Goal: Task Accomplishment & Management: Use online tool/utility

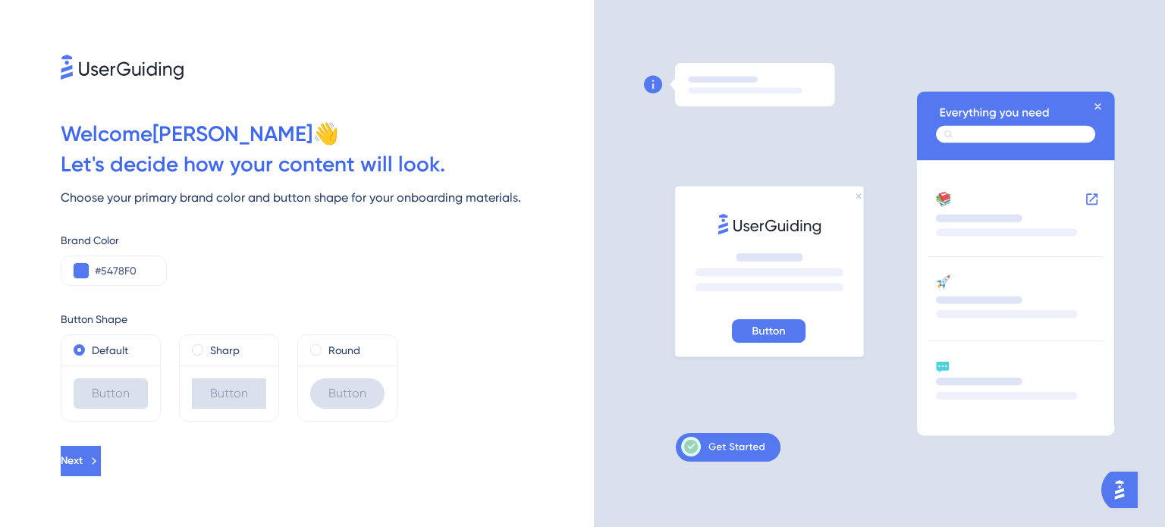
click at [132, 388] on div "Button" at bounding box center [111, 393] width 74 height 30
click at [199, 350] on span at bounding box center [197, 349] width 11 height 11
click at [208, 347] on input "radio" at bounding box center [208, 347] width 0 height 0
click at [316, 354] on span at bounding box center [315, 349] width 11 height 11
click at [326, 347] on input "radio" at bounding box center [326, 347] width 0 height 0
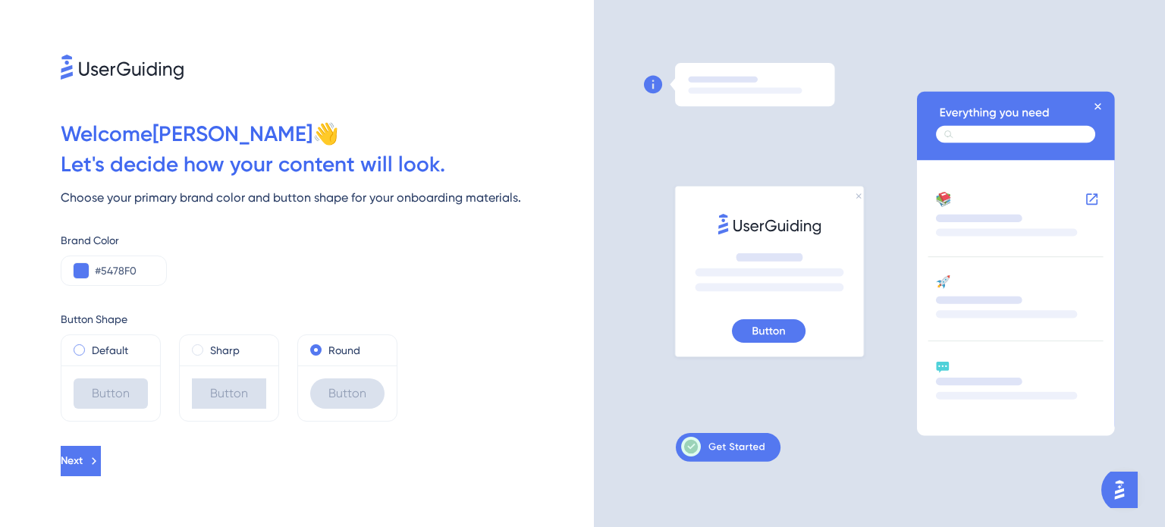
click at [86, 351] on div "Default" at bounding box center [111, 350] width 74 height 18
click at [121, 275] on input "#5478F0" at bounding box center [124, 271] width 59 height 18
click at [83, 268] on button at bounding box center [81, 270] width 15 height 15
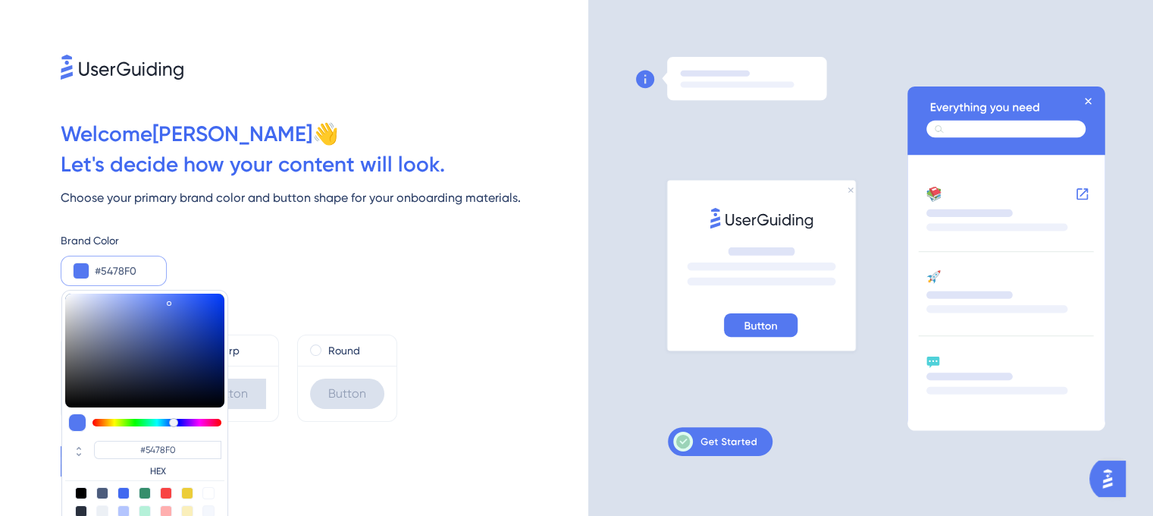
click at [83, 268] on button at bounding box center [81, 270] width 15 height 15
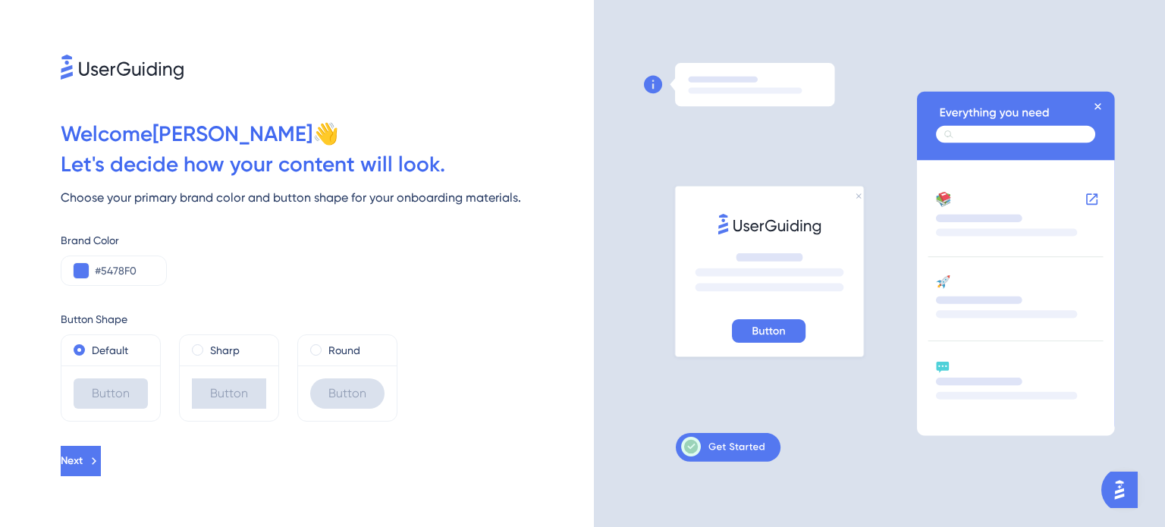
click at [350, 236] on div "Brand Color" at bounding box center [327, 240] width 533 height 18
click at [971, 163] on icon at bounding box center [1016, 297] width 198 height 275
drag, startPoint x: 702, startPoint y: 293, endPoint x: 731, endPoint y: 309, distance: 32.9
click at [708, 291] on rect at bounding box center [769, 271] width 188 height 170
click at [752, 322] on icon at bounding box center [769, 331] width 74 height 24
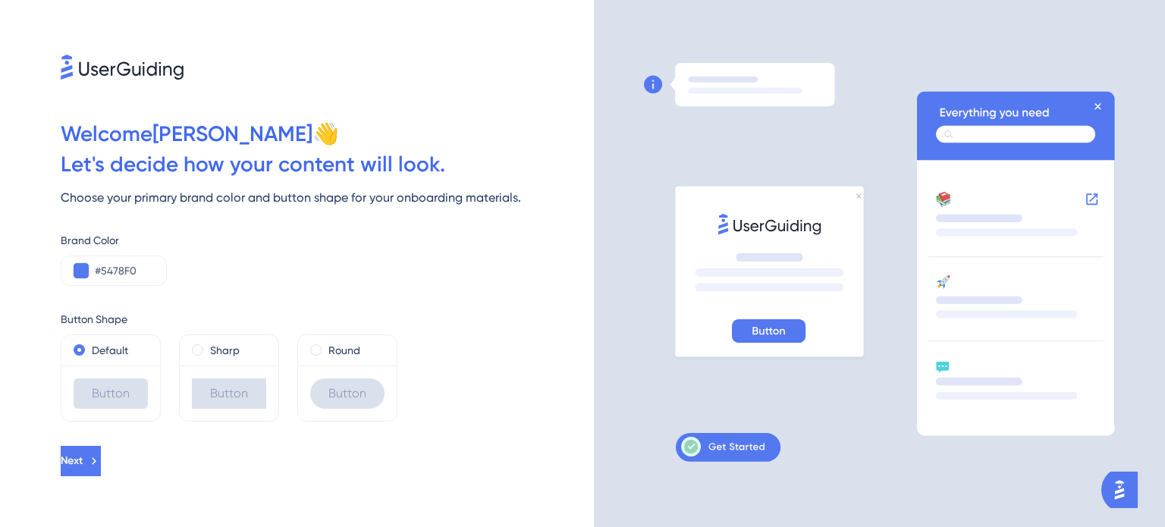
click at [758, 331] on icon at bounding box center [768, 331] width 33 height 14
click at [695, 445] on icon at bounding box center [691, 447] width 14 height 14
click at [101, 450] on button "Next" at bounding box center [81, 461] width 40 height 30
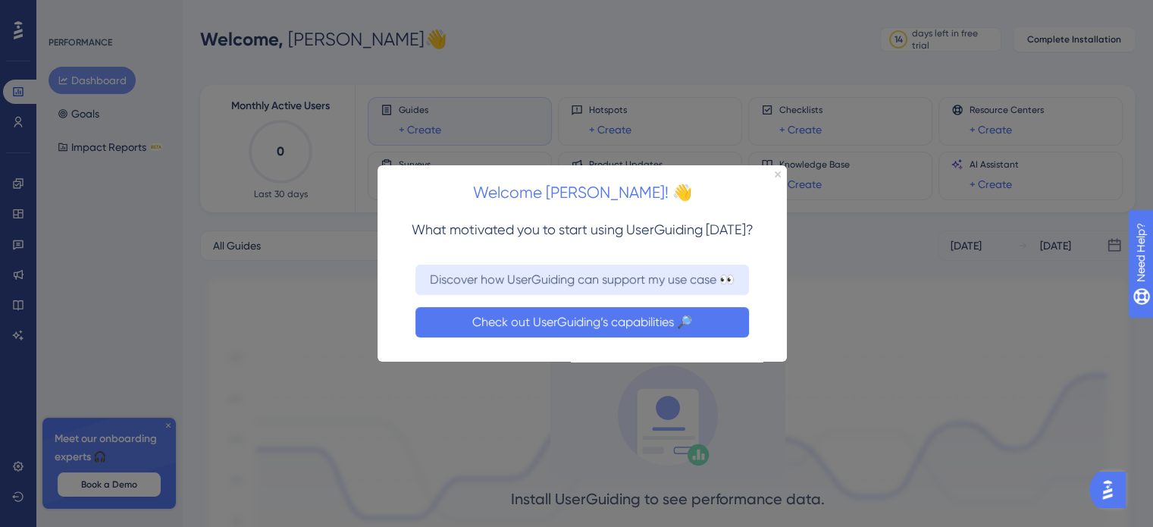
click at [546, 327] on button "Check out UserGuiding’s capabilities 🔎" at bounding box center [583, 321] width 334 height 30
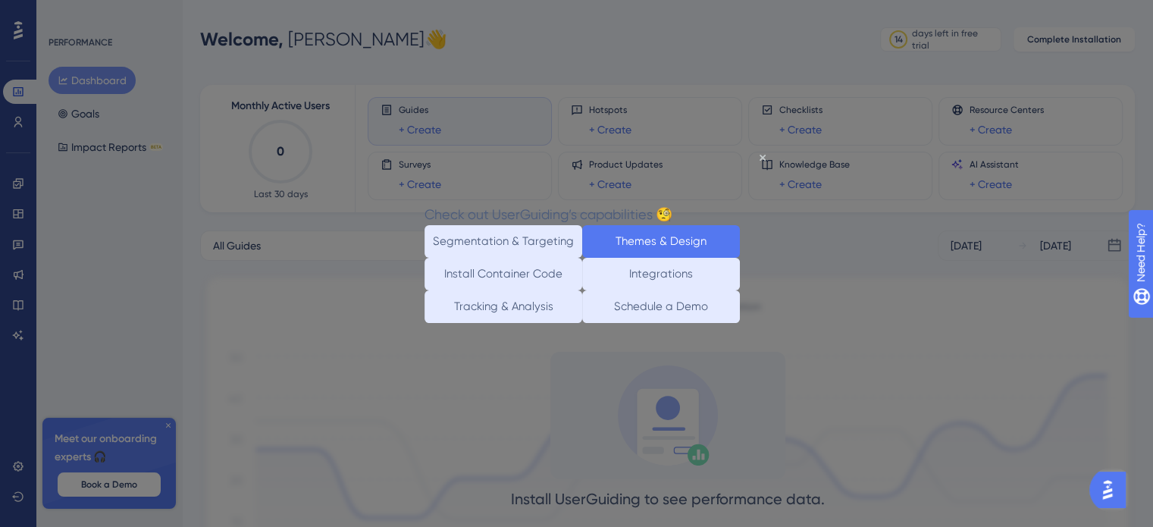
click at [698, 234] on button "Themes & Design" at bounding box center [661, 241] width 158 height 33
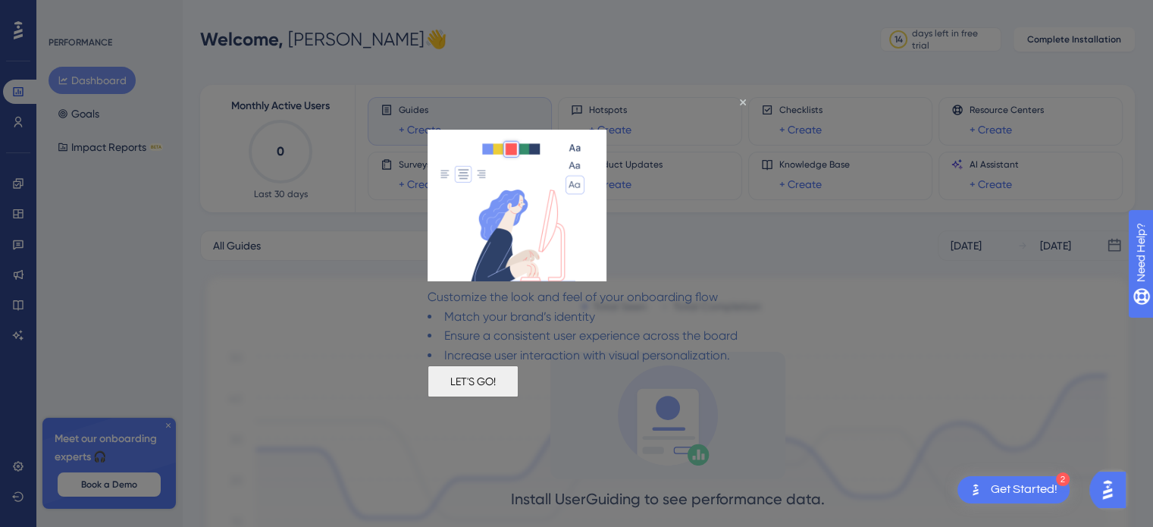
drag, startPoint x: 570, startPoint y: 410, endPoint x: 982, endPoint y: 501, distance: 422.5
click at [519, 397] on button "LET'S GO!" at bounding box center [473, 381] width 91 height 32
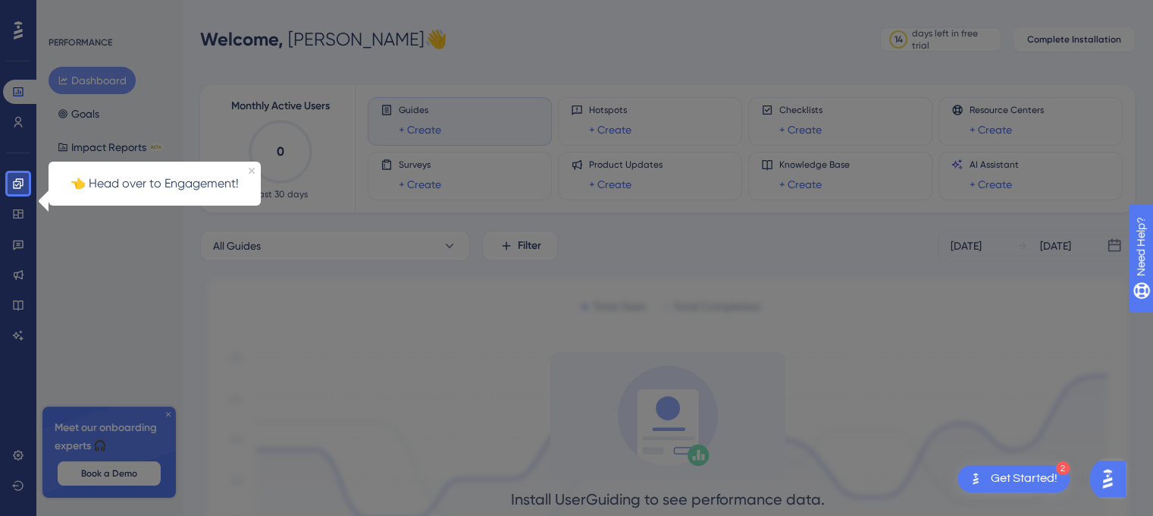
click at [94, 236] on div at bounding box center [597, 336] width 1136 height 673
click at [249, 170] on icon "Close Preview" at bounding box center [252, 171] width 6 height 6
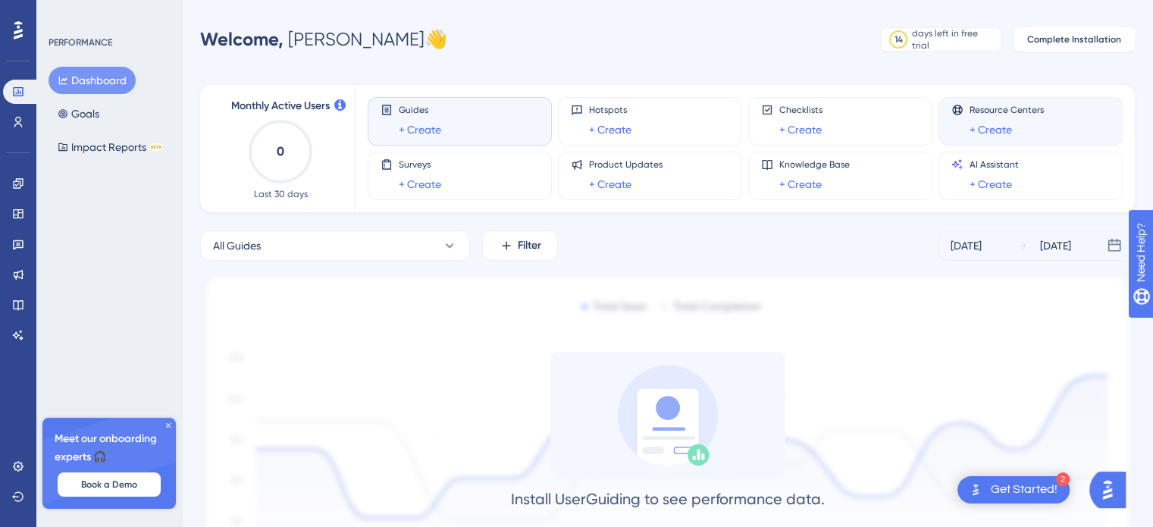
click at [990, 114] on span "Resource Centers" at bounding box center [1007, 110] width 74 height 12
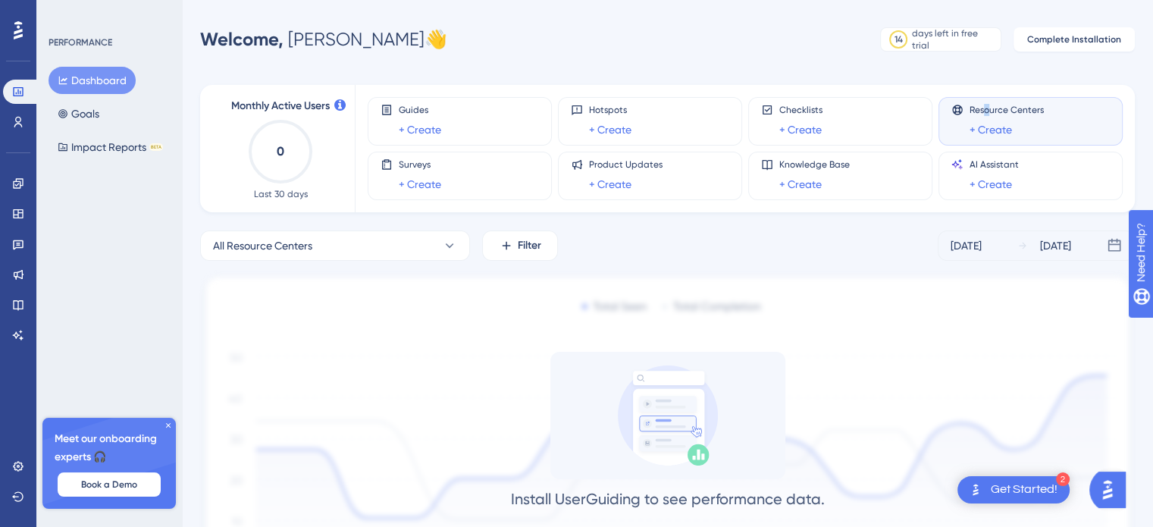
click at [981, 116] on div at bounding box center [981, 116] width 0 height 0
click at [988, 0] on div at bounding box center [576, 0] width 1153 height 0
click at [935, 99] on div "Guides + Create Hotspots + Create Checklists + Create Resource Centers + Create" at bounding box center [736, 121] width 737 height 49
click at [983, 124] on link "+ Create" at bounding box center [991, 130] width 42 height 18
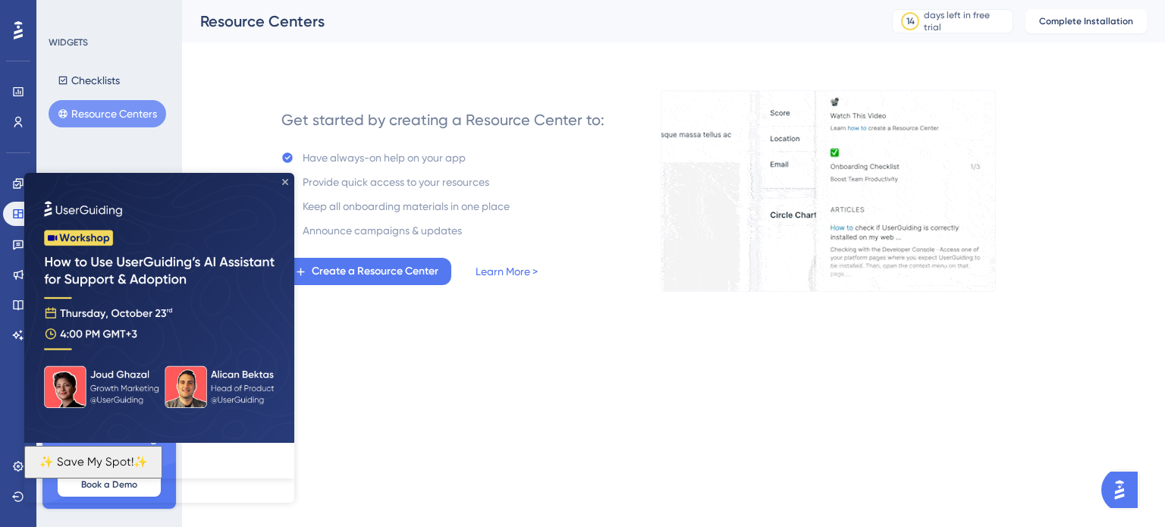
click at [282, 181] on icon "Close Preview" at bounding box center [285, 182] width 6 height 6
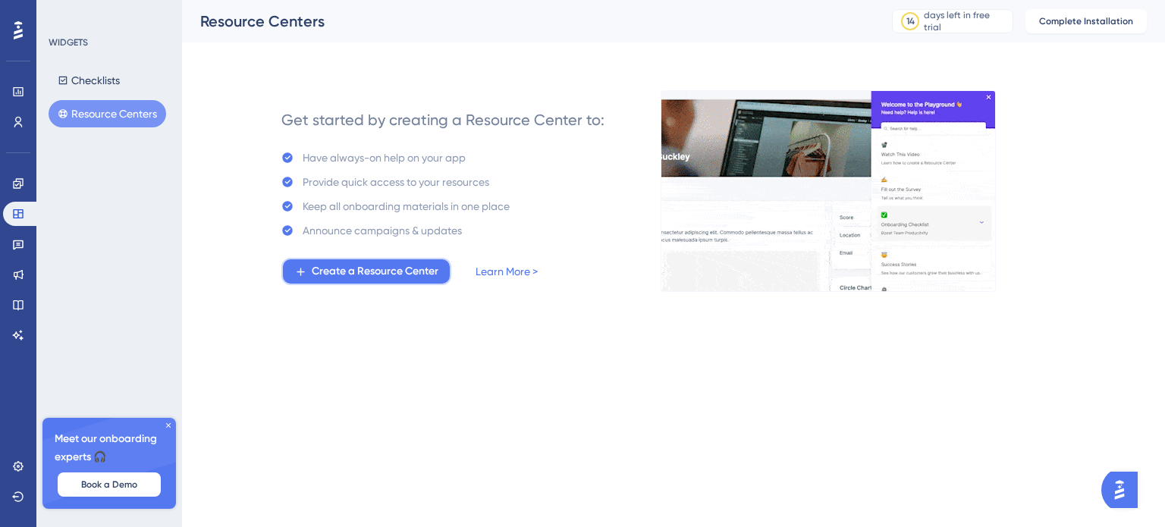
click at [349, 275] on span "Create a Resource Center" at bounding box center [375, 271] width 127 height 18
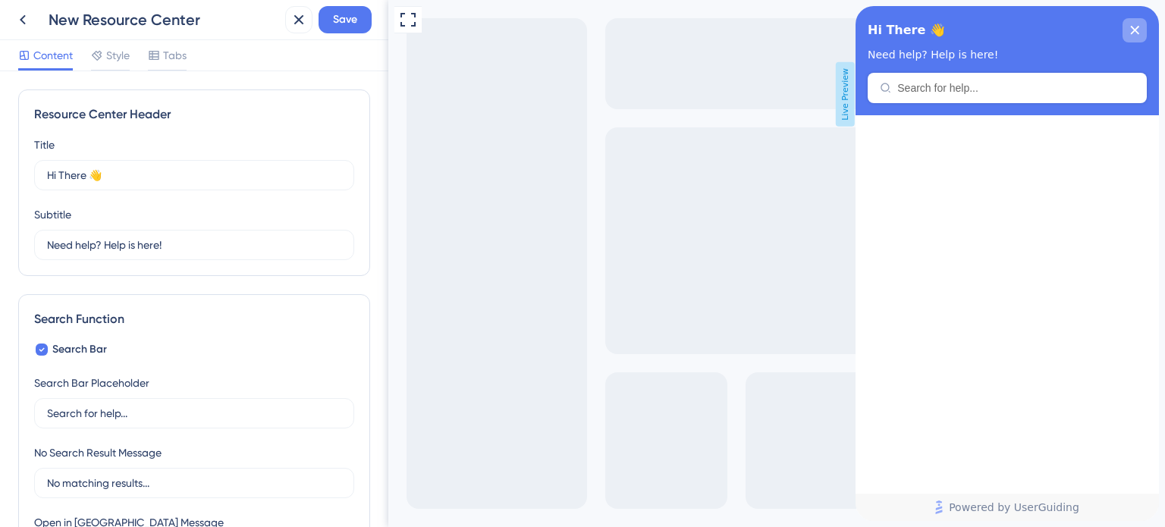
click at [1138, 28] on icon "close resource center" at bounding box center [1134, 30] width 9 height 9
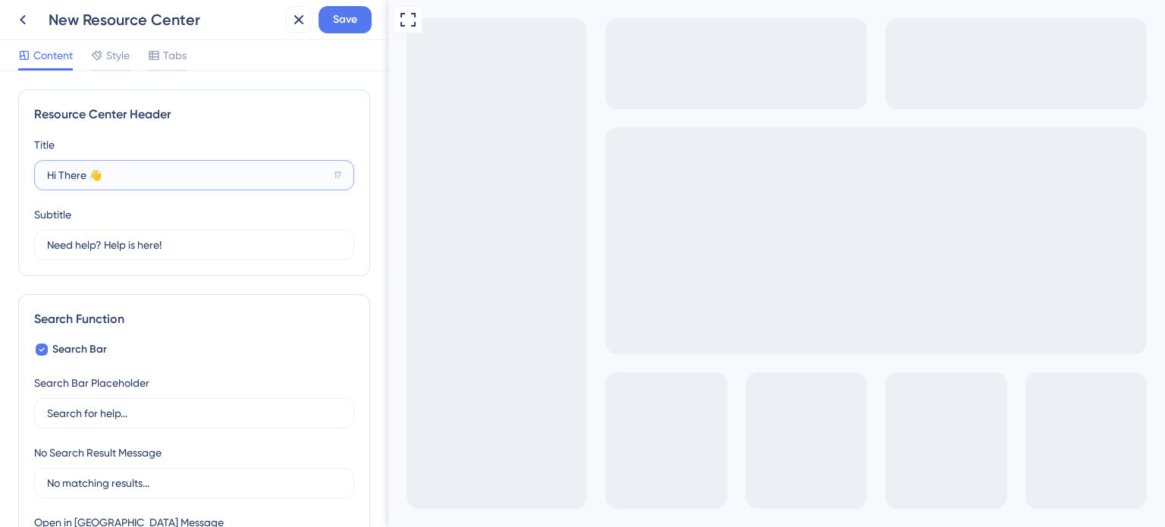
click at [150, 181] on input "Hi There 👋" at bounding box center [187, 175] width 281 height 17
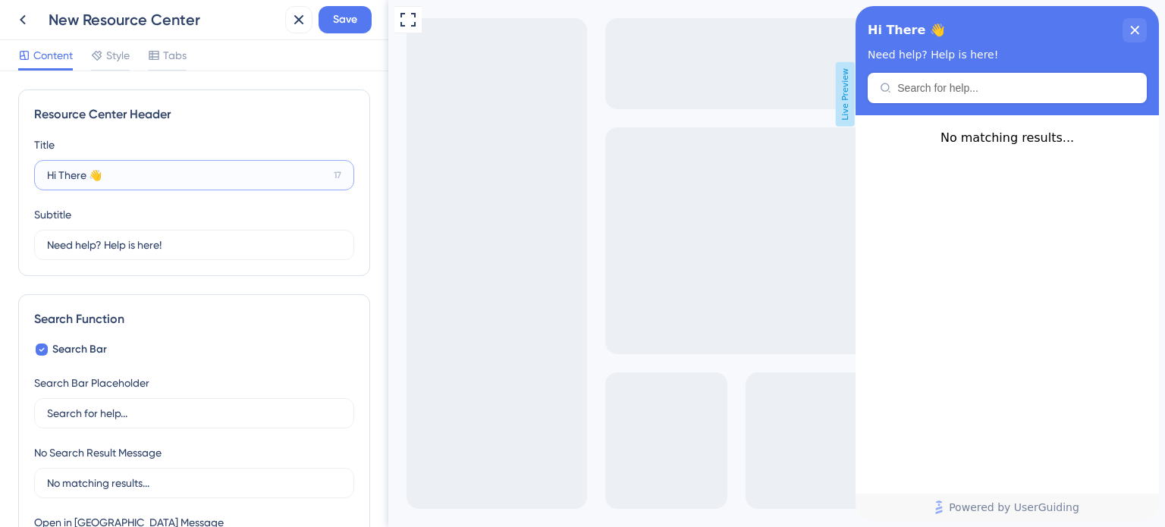
click at [150, 181] on input "Hi There 👋" at bounding box center [187, 175] width 281 height 17
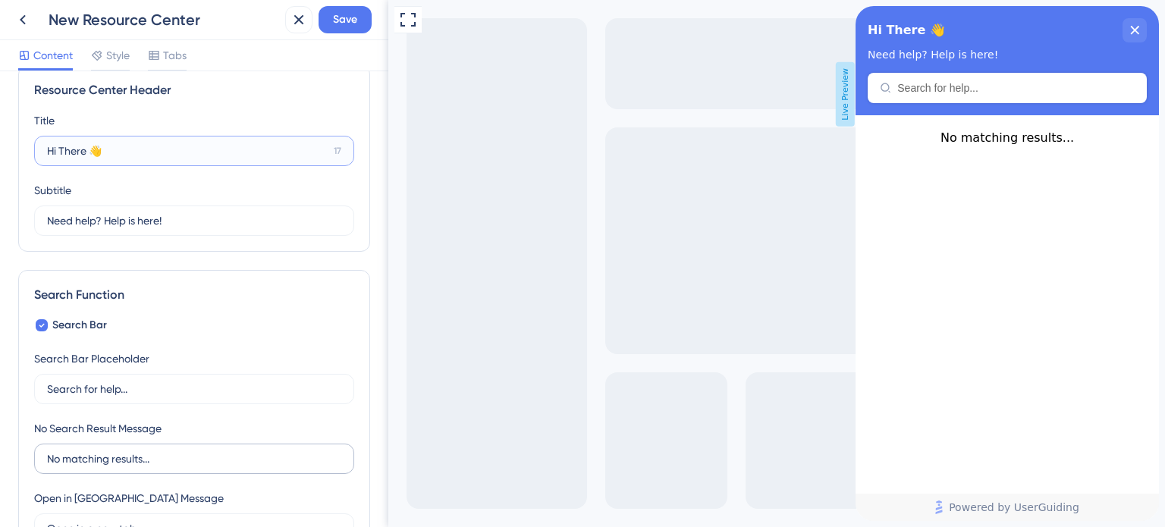
scroll to position [152, 0]
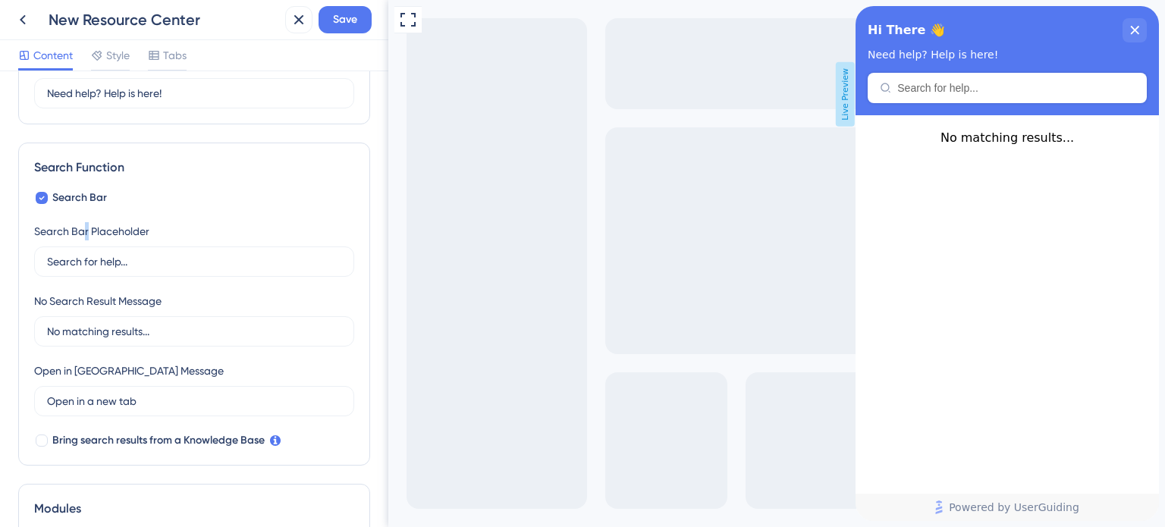
click at [86, 224] on div "Search Bar Placeholder" at bounding box center [91, 231] width 115 height 18
click at [106, 204] on div "Search Bar Search Bar Placeholder Search for help... No Search Result Message N…" at bounding box center [194, 319] width 320 height 261
click at [133, 262] on input "Search for help..." at bounding box center [194, 261] width 294 height 17
click at [168, 333] on input "No matching results..." at bounding box center [194, 331] width 294 height 17
click at [1128, 32] on div "close resource center" at bounding box center [1134, 30] width 24 height 24
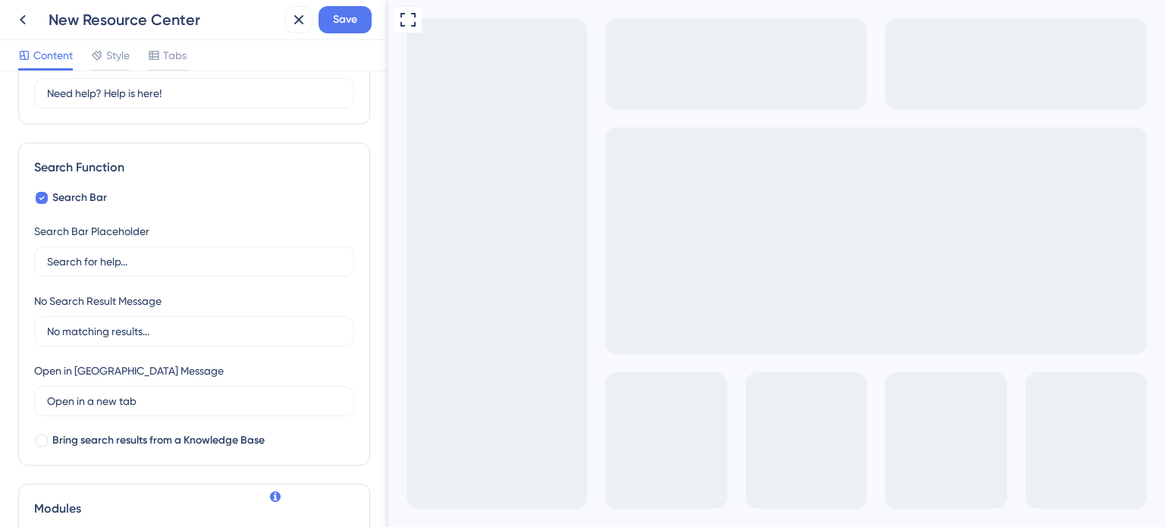
scroll to position [0, 0]
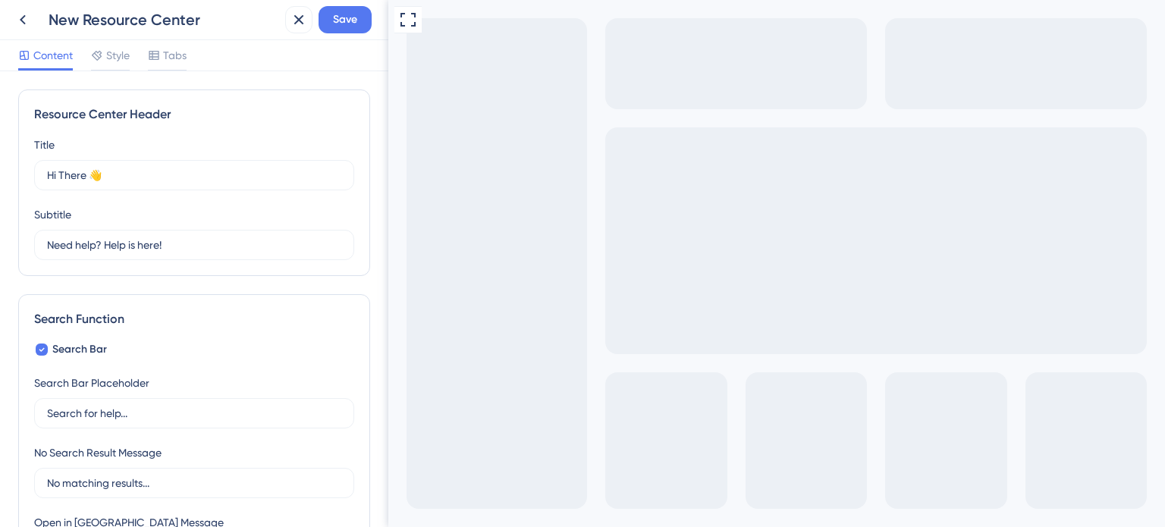
click at [504, 127] on div "Full Screen Preview Live Preview" at bounding box center [776, 323] width 777 height 647
click at [114, 174] on input "Hi There 👋" at bounding box center [187, 175] width 281 height 17
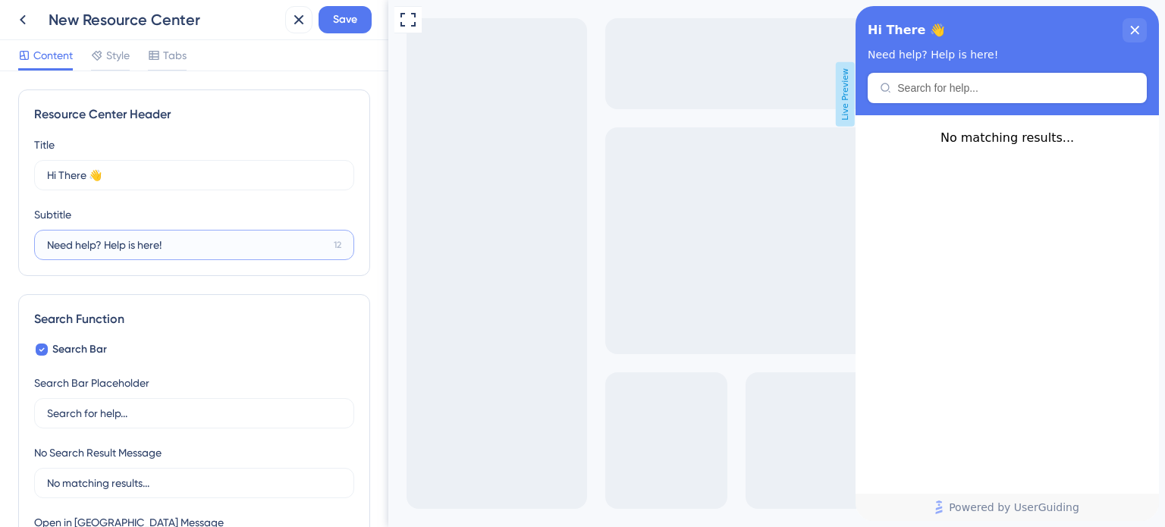
click at [191, 238] on input "Need help? Help is here!" at bounding box center [187, 245] width 281 height 17
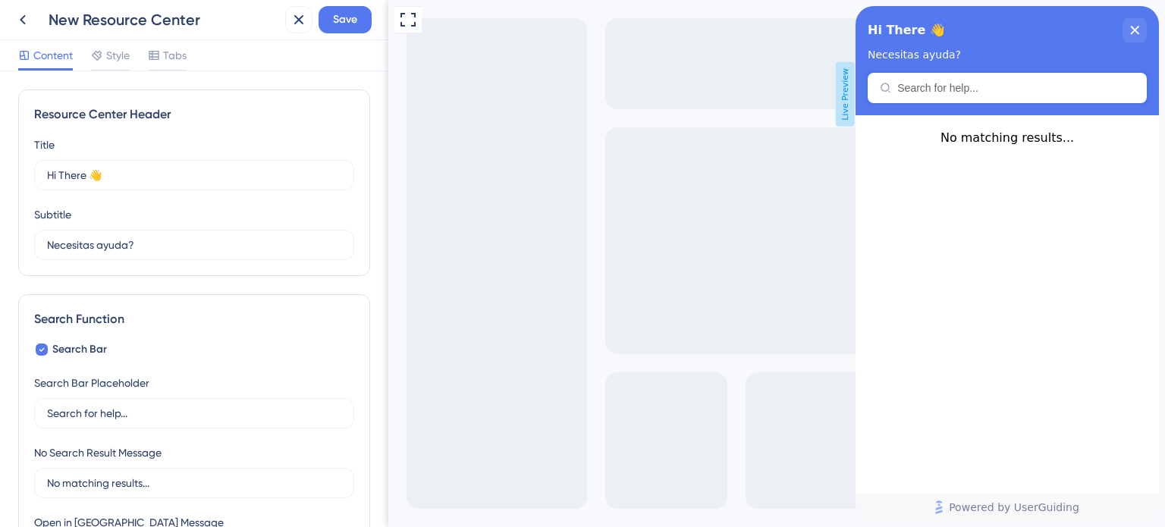
click at [177, 269] on div "Resource Center Header Title Hi There 👋 17 Hi There 👋 Subtitle Necesitas ayuda?…" at bounding box center [194, 182] width 352 height 187
click at [71, 241] on input "Necesitas ayuda?" at bounding box center [186, 245] width 278 height 17
type input "¿Necesitas ayuda?"
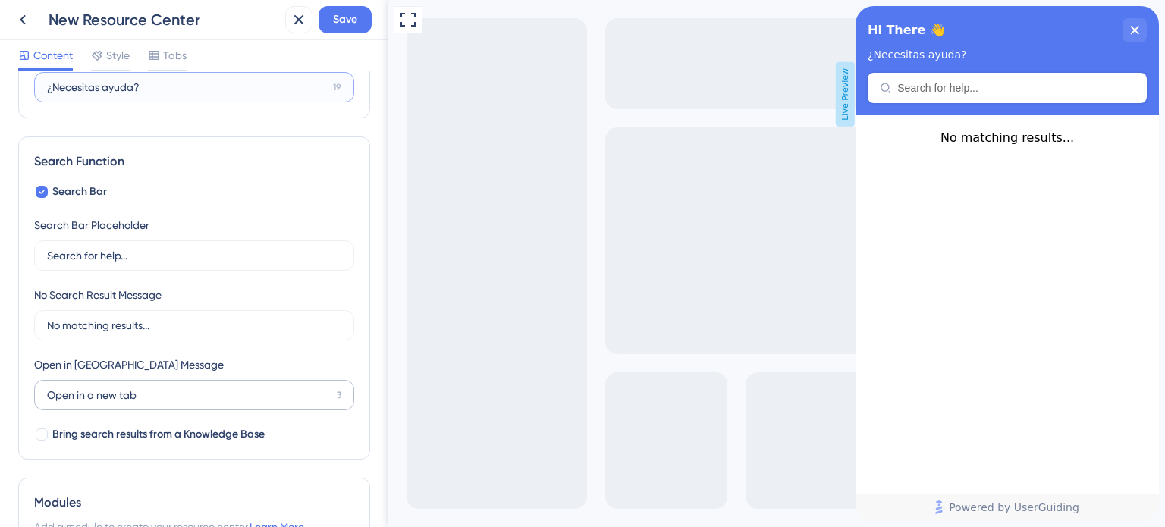
scroll to position [228, 0]
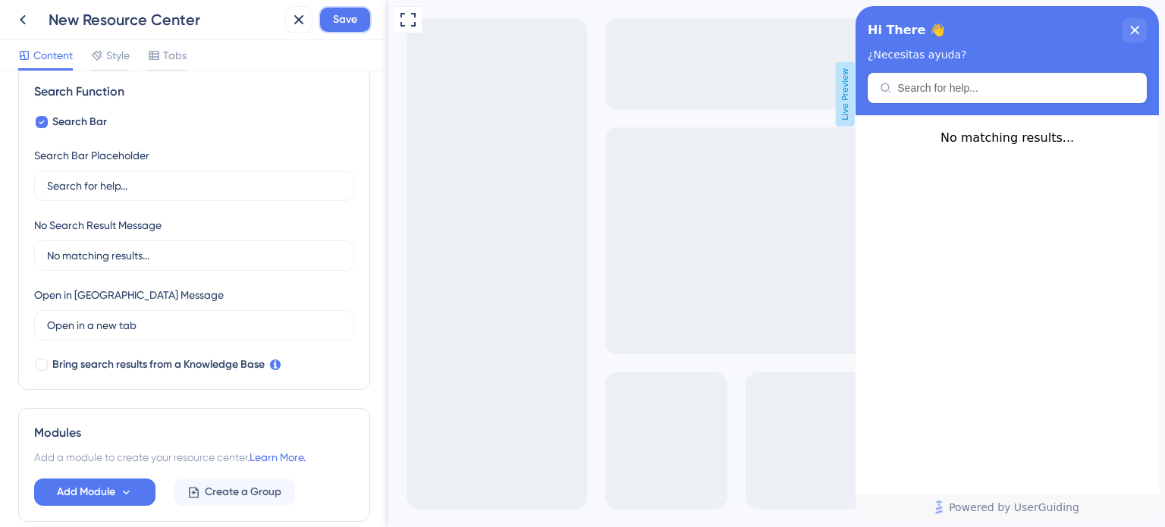
click at [341, 21] on span "Save" at bounding box center [345, 20] width 24 height 18
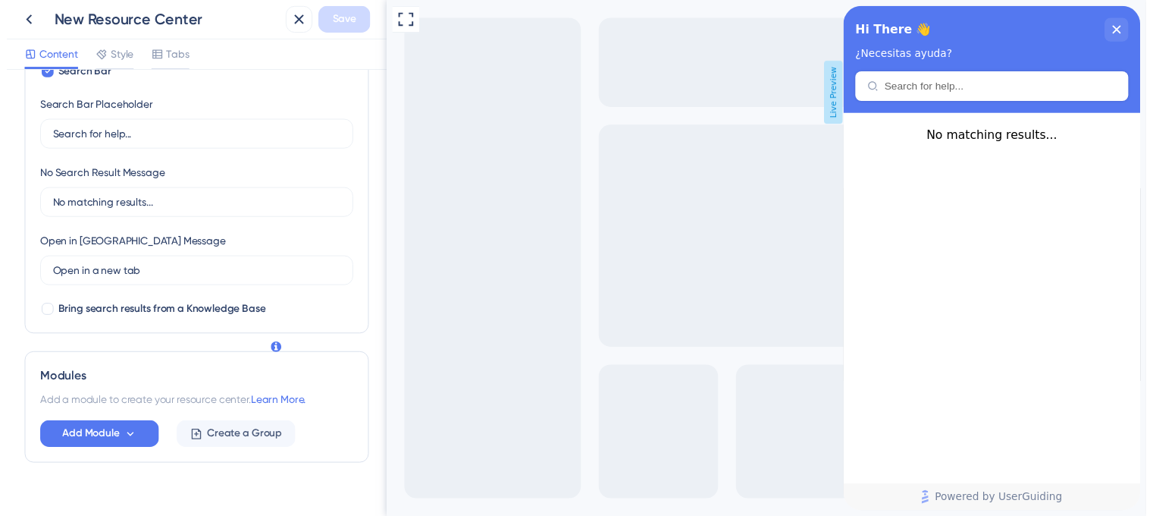
scroll to position [300, 0]
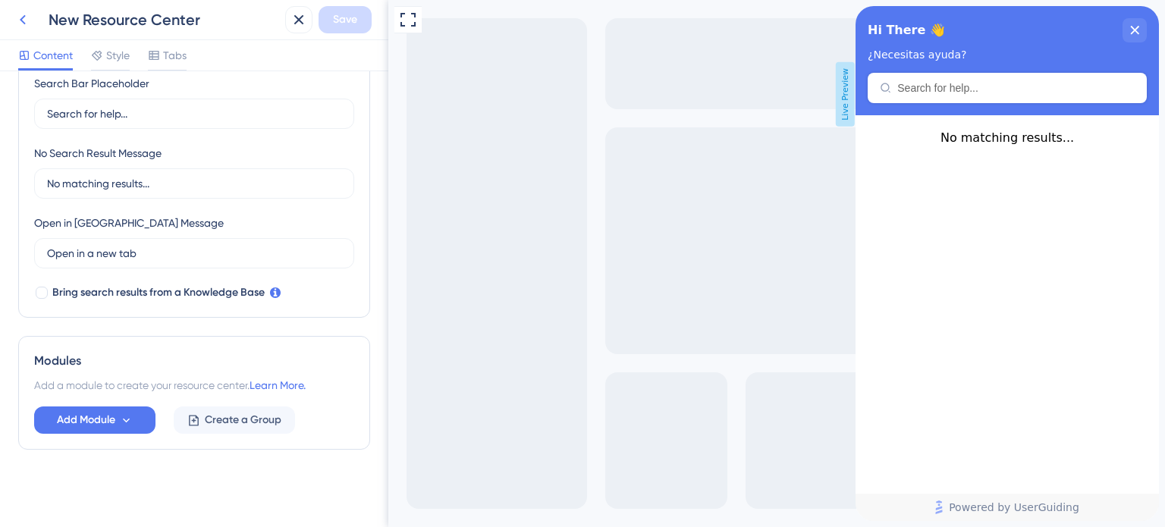
click at [27, 20] on icon at bounding box center [23, 20] width 18 height 18
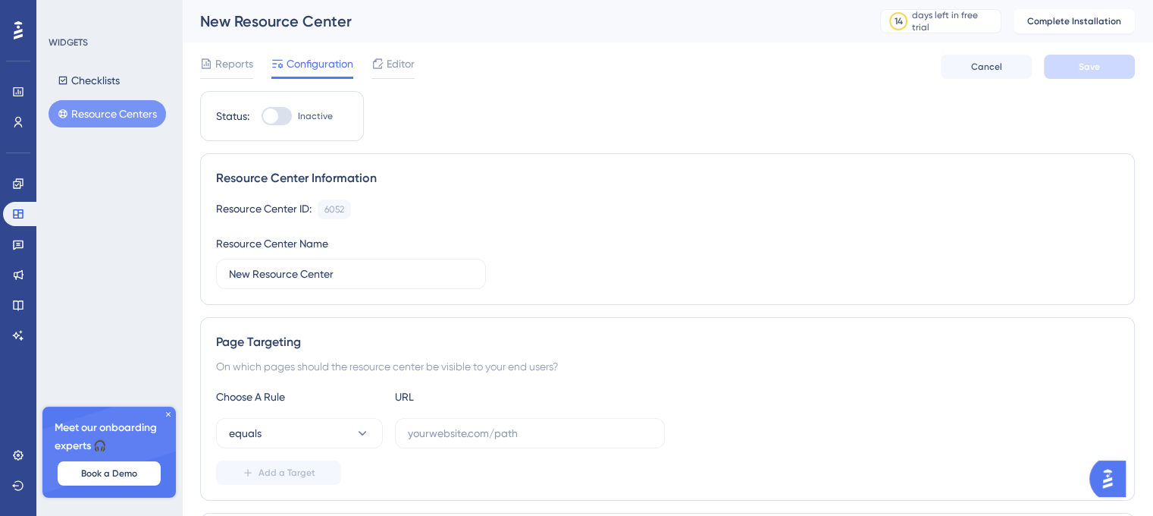
click at [15, 37] on icon at bounding box center [18, 30] width 9 height 18
